Goal: Task Accomplishment & Management: Use online tool/utility

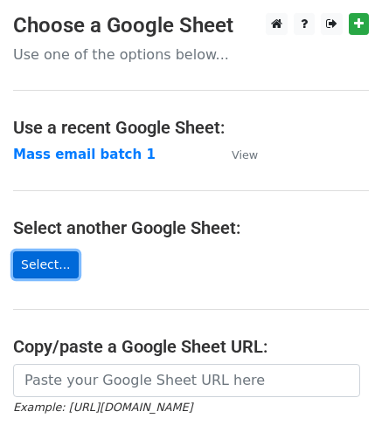
click at [52, 259] on link "Select..." at bounding box center [45, 264] width 65 height 27
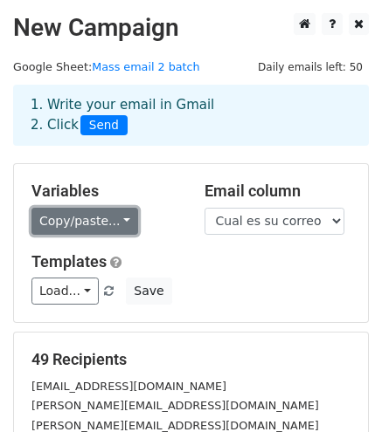
click at [104, 219] on link "Copy/paste..." at bounding box center [84, 221] width 107 height 27
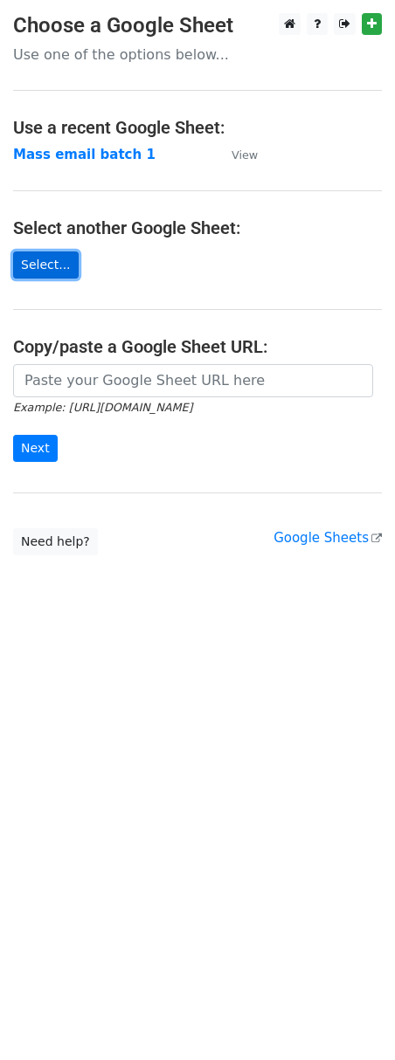
click at [48, 268] on link "Select..." at bounding box center [45, 264] width 65 height 27
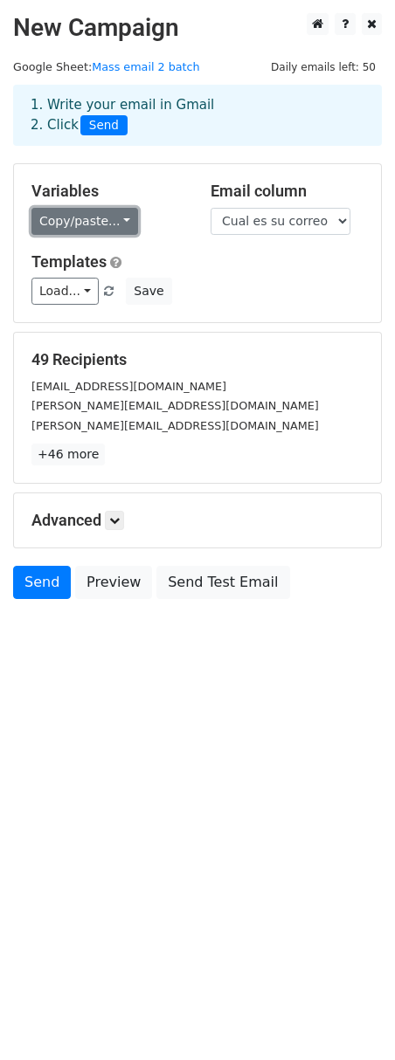
click at [81, 230] on link "Copy/paste..." at bounding box center [84, 221] width 107 height 27
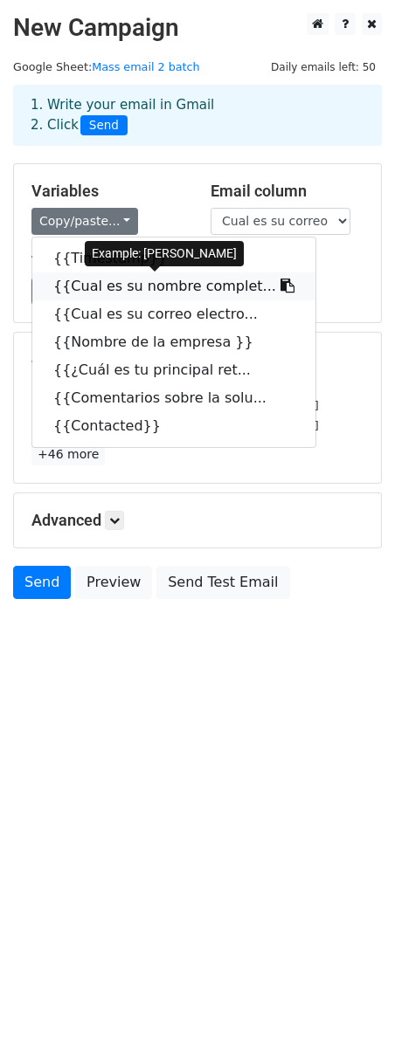
click at [86, 288] on link "{{Cual es su nombre complet..." at bounding box center [173, 286] width 283 height 28
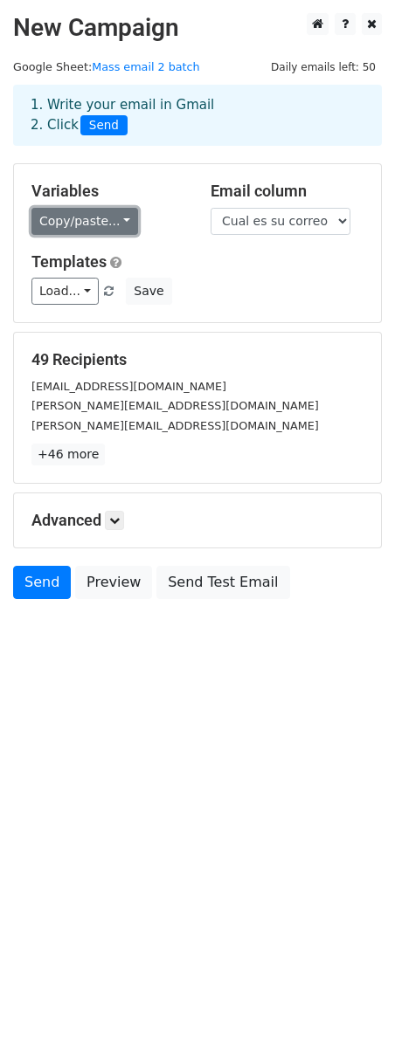
click at [79, 216] on link "Copy/paste..." at bounding box center [84, 221] width 107 height 27
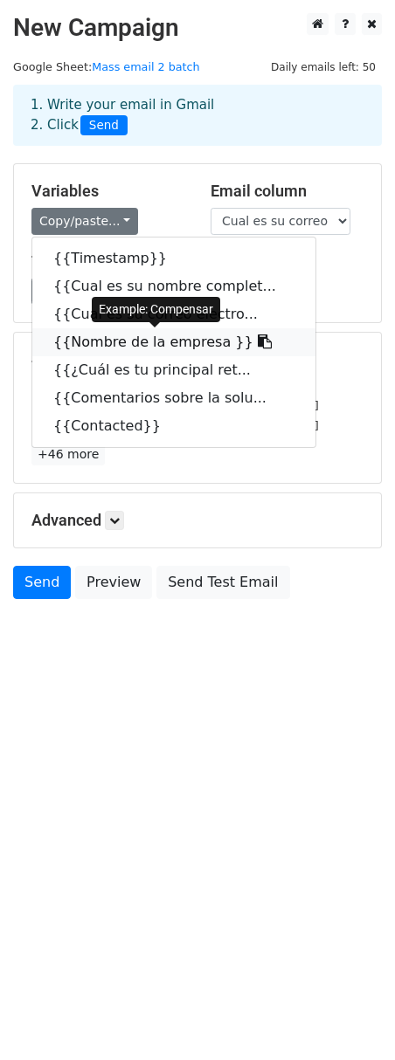
click at [172, 340] on link "{{Nombre de la empresa }}" at bounding box center [173, 342] width 283 height 28
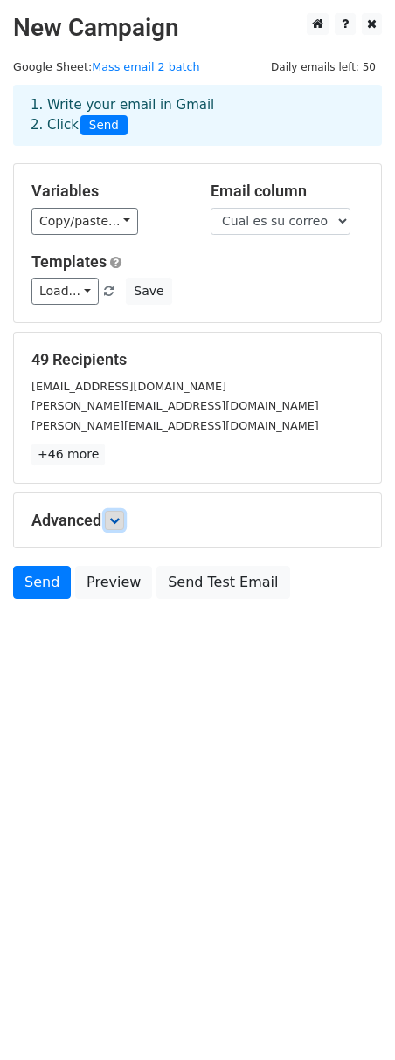
click at [119, 518] on icon at bounding box center [114, 520] width 10 height 10
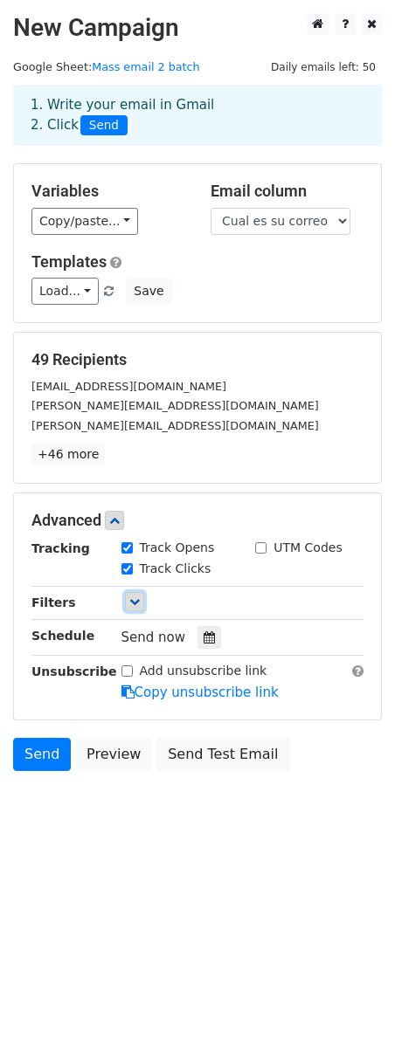
click at [133, 599] on icon at bounding box center [134, 601] width 10 height 10
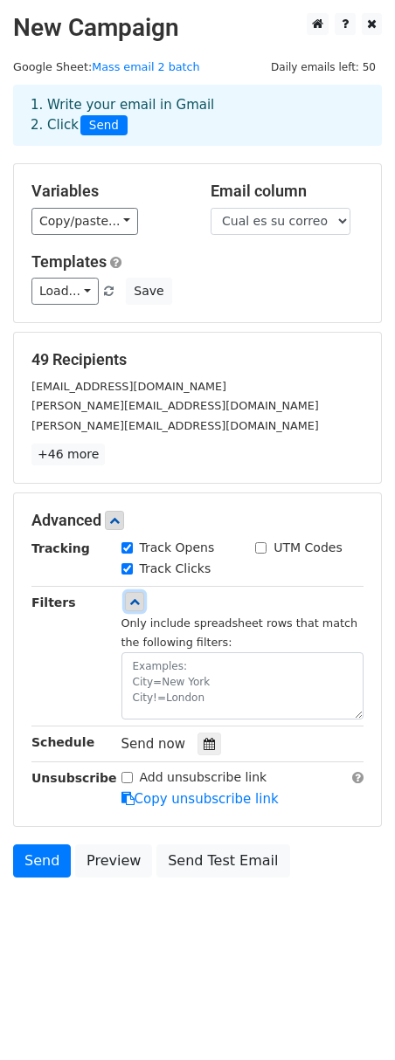
click at [133, 599] on icon at bounding box center [134, 601] width 10 height 10
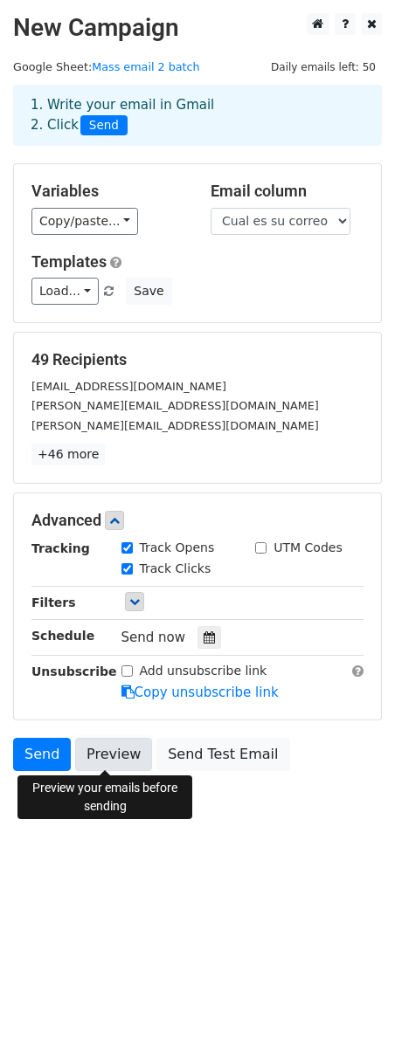
click at [111, 753] on link "Preview" at bounding box center [113, 754] width 77 height 33
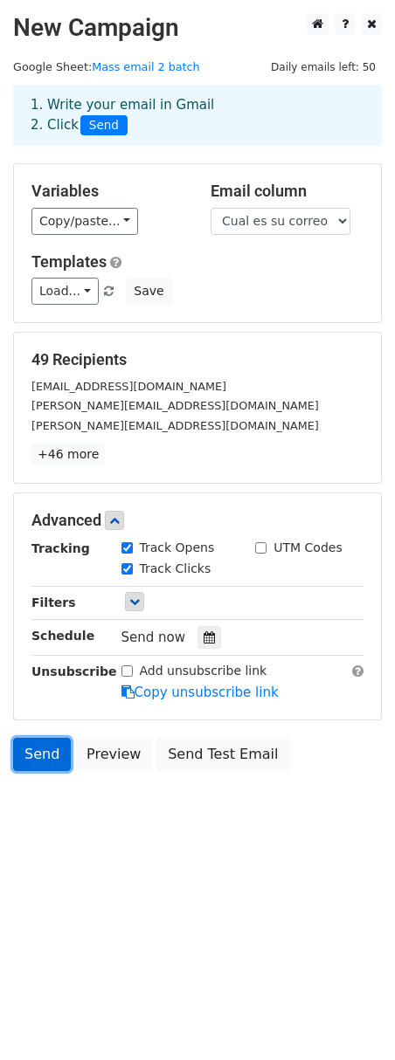
click at [30, 760] on link "Send" at bounding box center [42, 754] width 58 height 33
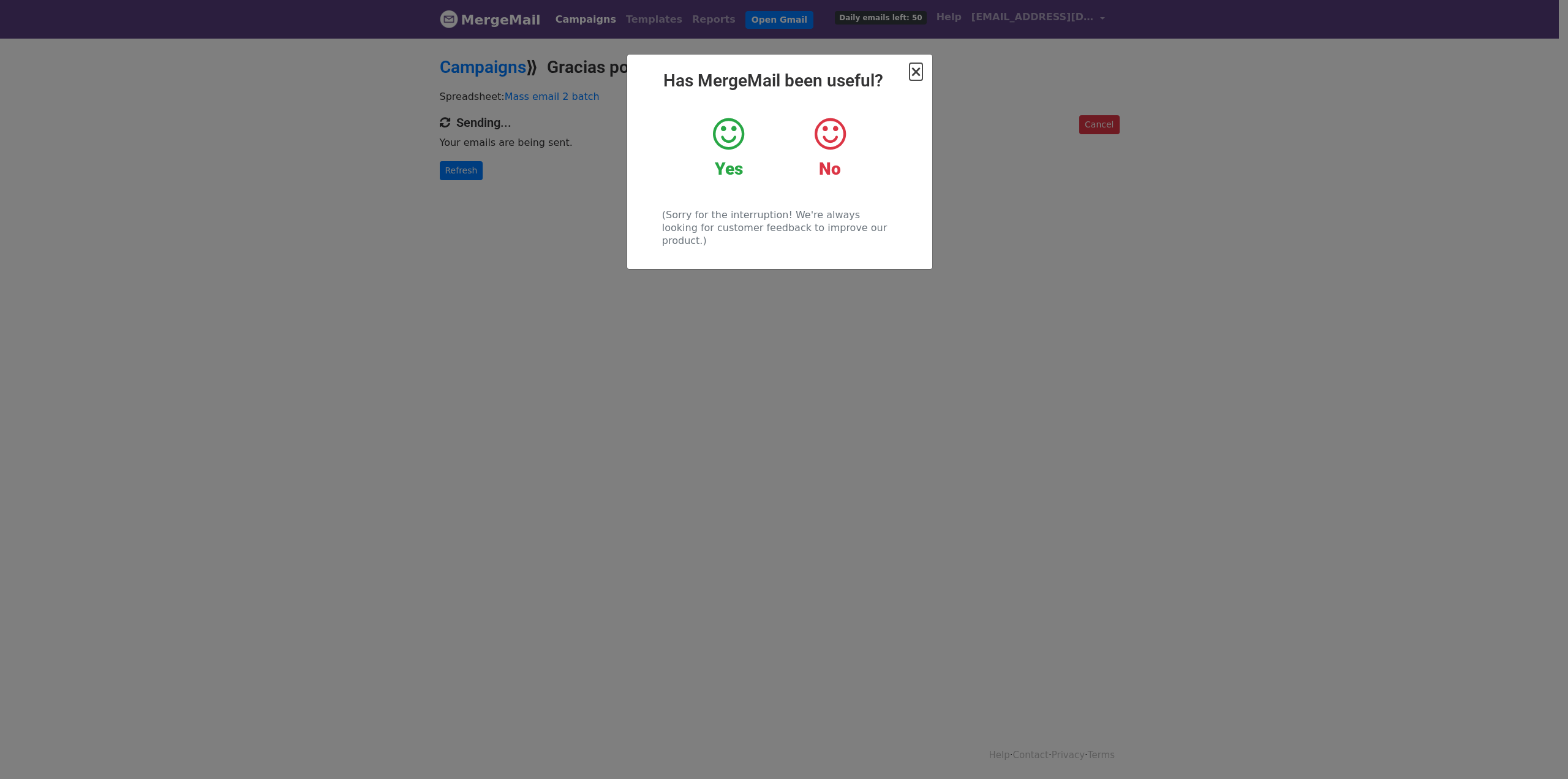
click at [916, 70] on span "×" at bounding box center [915, 72] width 12 height 17
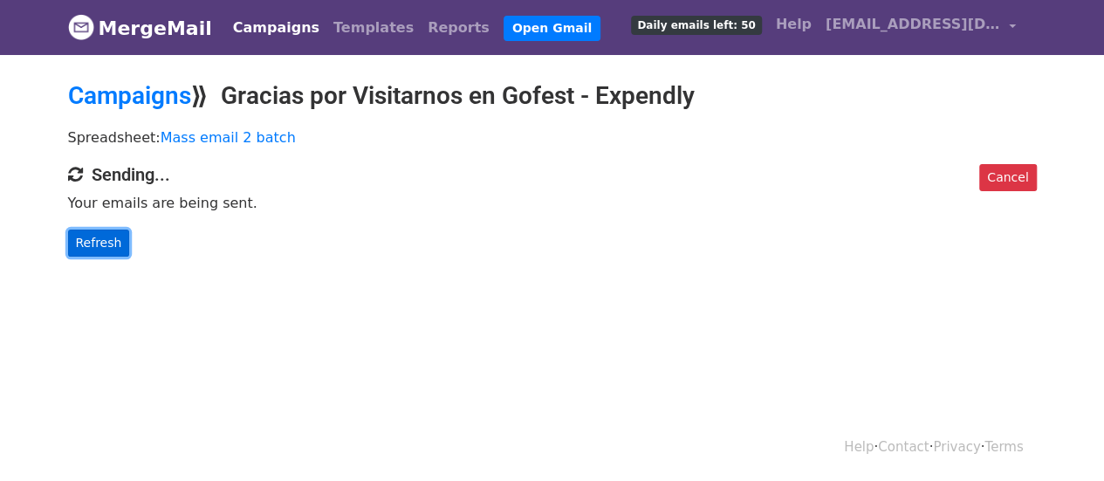
click at [87, 239] on link "Refresh" at bounding box center [99, 243] width 62 height 27
